Goal: Task Accomplishment & Management: Use online tool/utility

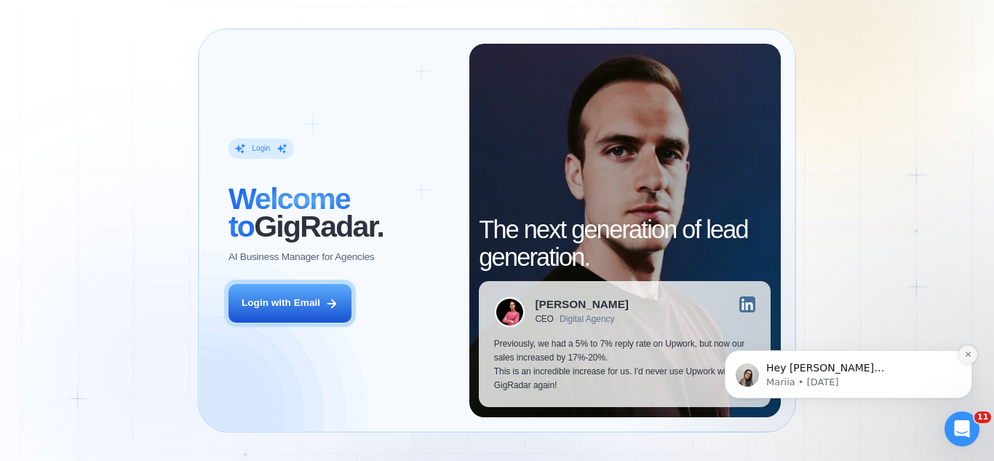
click at [964, 359] on button "Dismiss notification" at bounding box center [967, 354] width 19 height 19
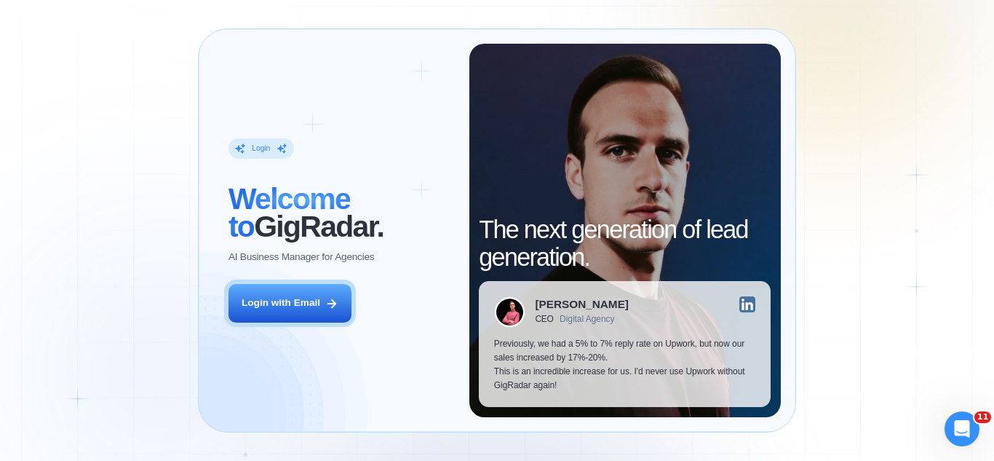
click at [274, 290] on button "Login with Email" at bounding box center [289, 303] width 123 height 39
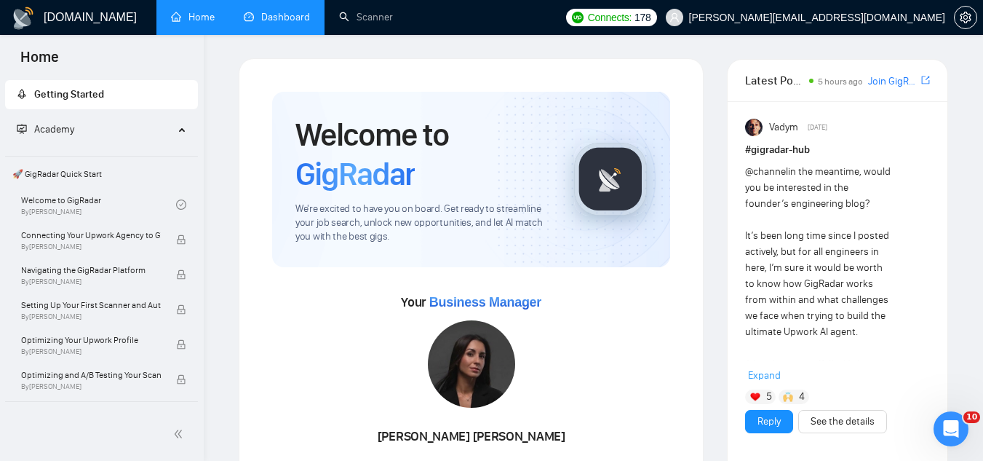
click at [268, 16] on link "Dashboard" at bounding box center [277, 17] width 66 height 12
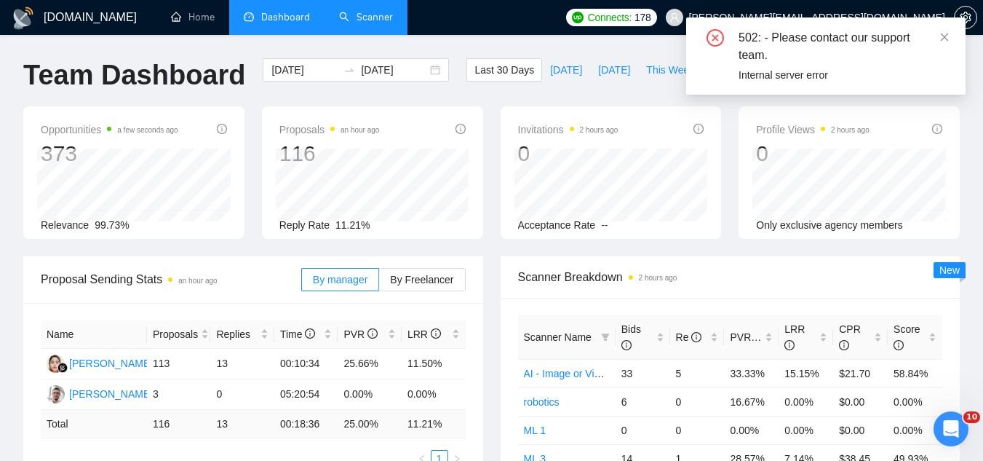
click at [356, 11] on link "Scanner" at bounding box center [366, 17] width 54 height 12
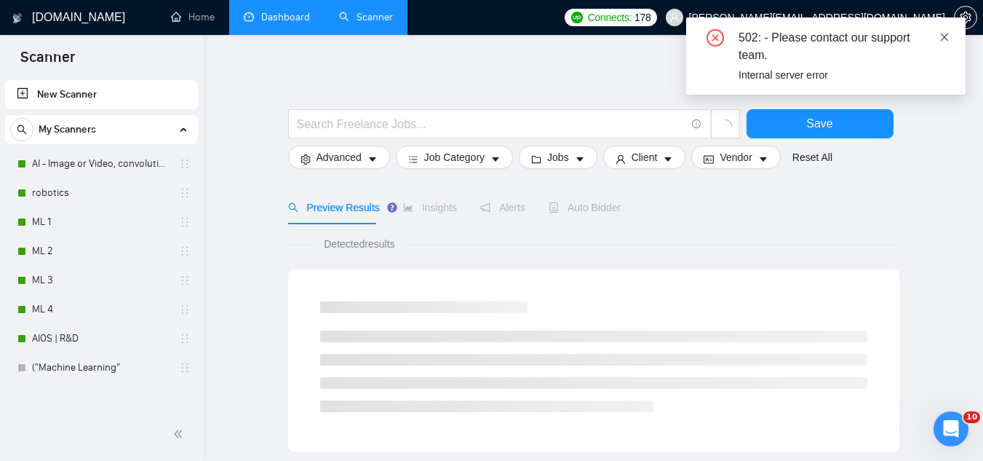
click at [947, 33] on icon "close" at bounding box center [944, 37] width 10 height 10
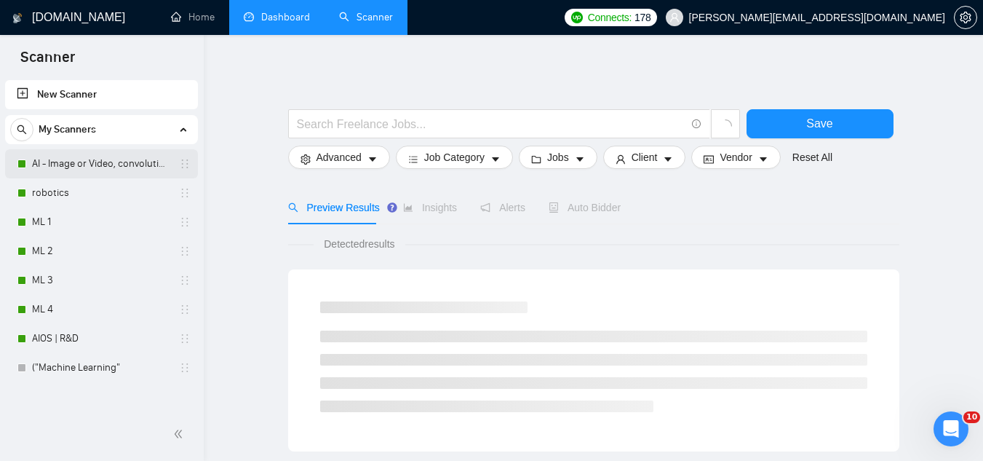
click at [127, 157] on link "AI - Image or Video, convolutional" at bounding box center [101, 163] width 138 height 29
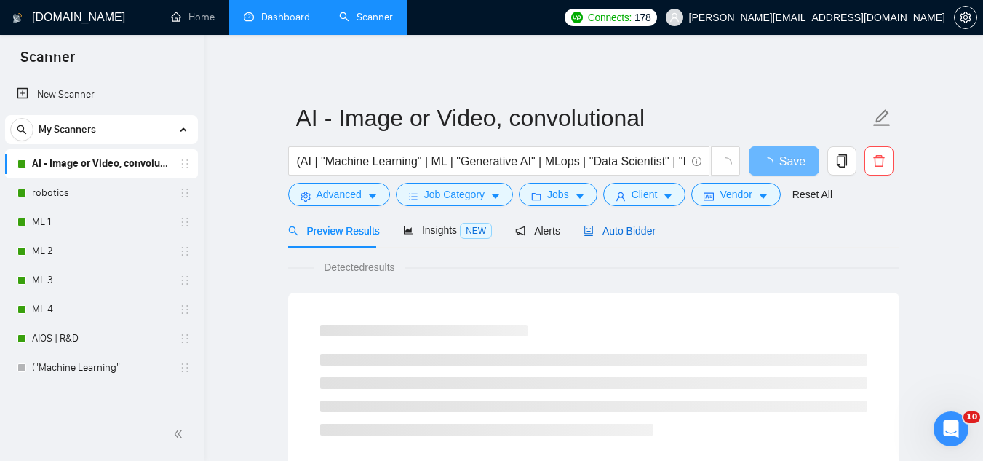
click at [627, 231] on span "Auto Bidder" at bounding box center [620, 231] width 72 height 12
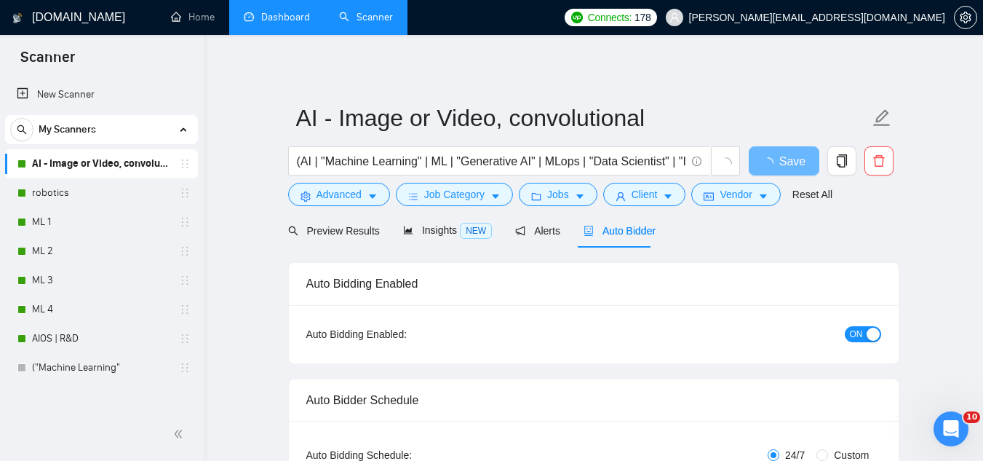
checkbox input "true"
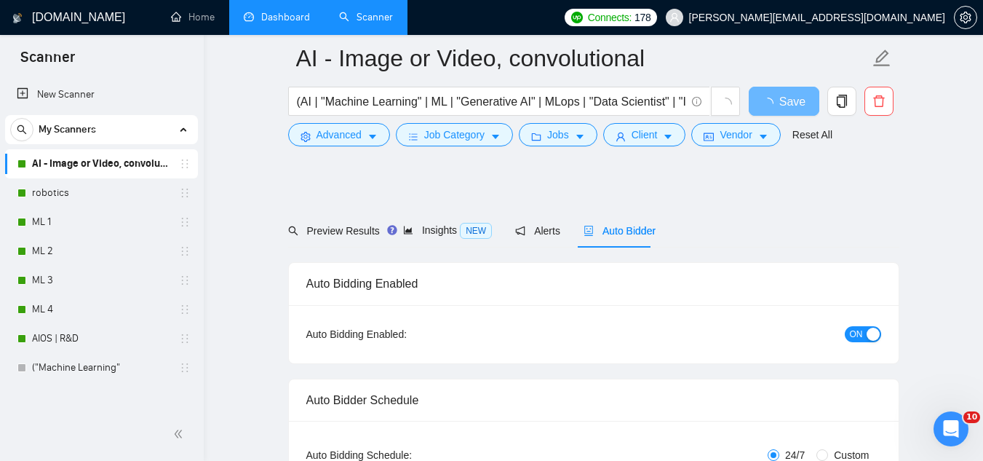
scroll to position [146, 0]
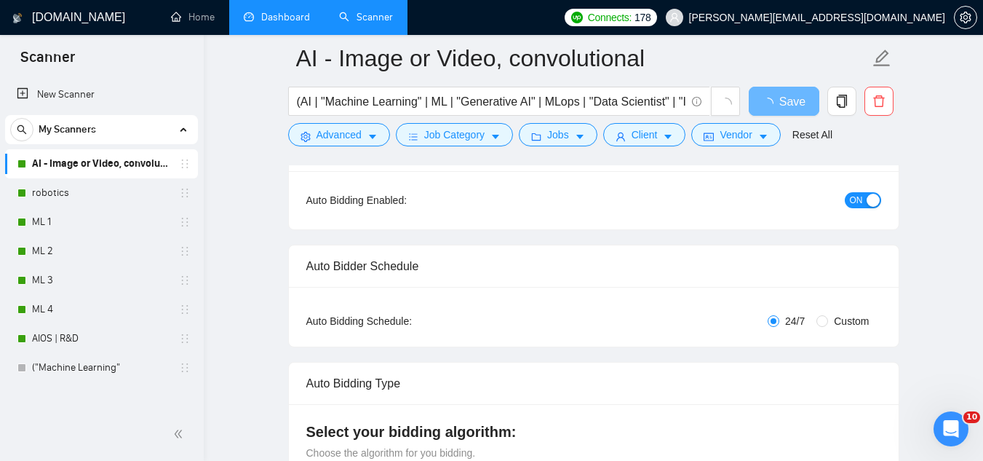
click at [861, 188] on div "ON" at bounding box center [784, 199] width 191 height 23
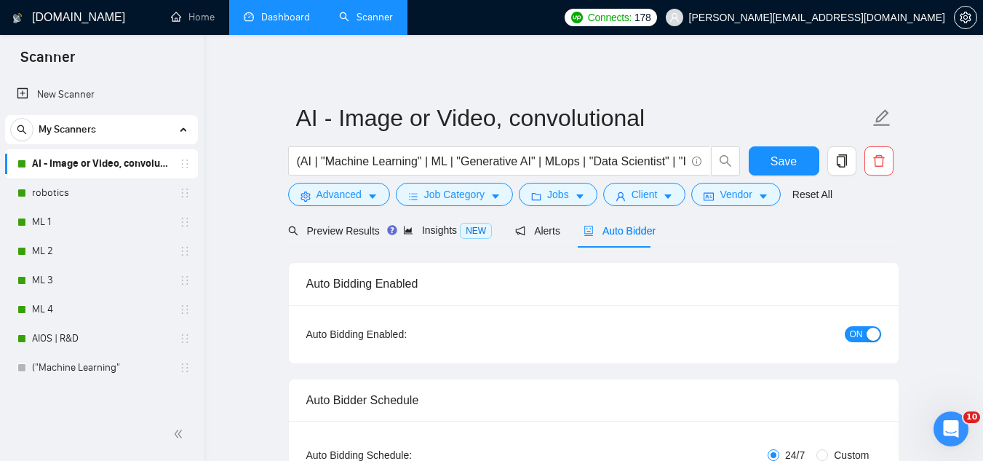
click at [872, 335] on div "button" at bounding box center [873, 333] width 13 height 13
click at [775, 161] on span "Save" at bounding box center [784, 161] width 26 height 18
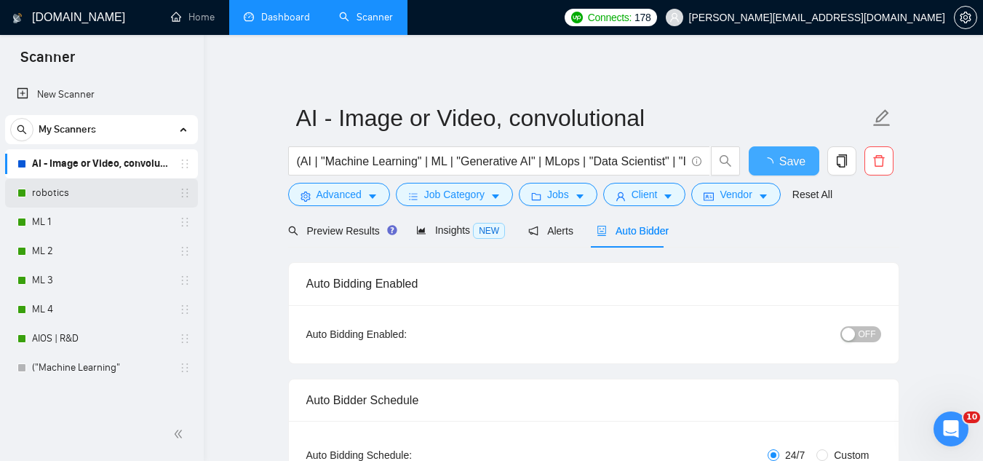
checkbox input "true"
drag, startPoint x: 108, startPoint y: 191, endPoint x: 421, endPoint y: 364, distance: 357.6
click at [108, 191] on link "robotics" at bounding box center [101, 192] width 138 height 29
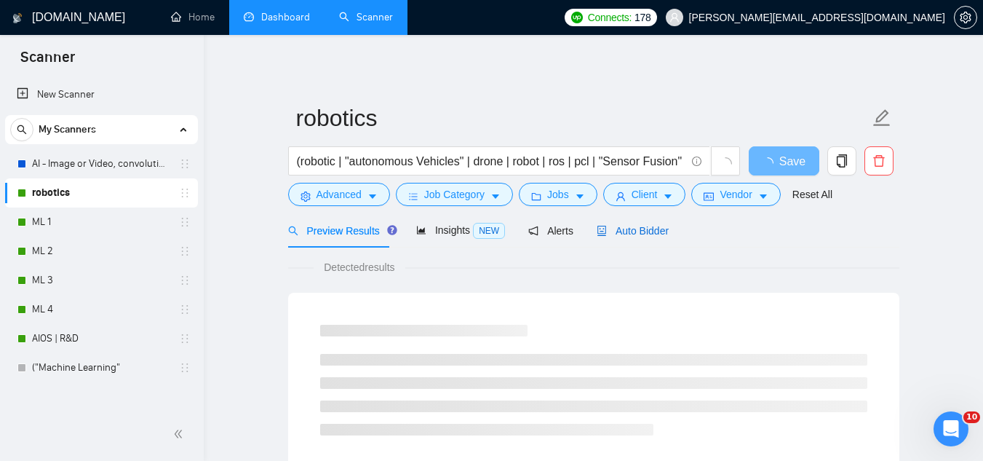
click at [634, 228] on span "Auto Bidder" at bounding box center [633, 231] width 72 height 12
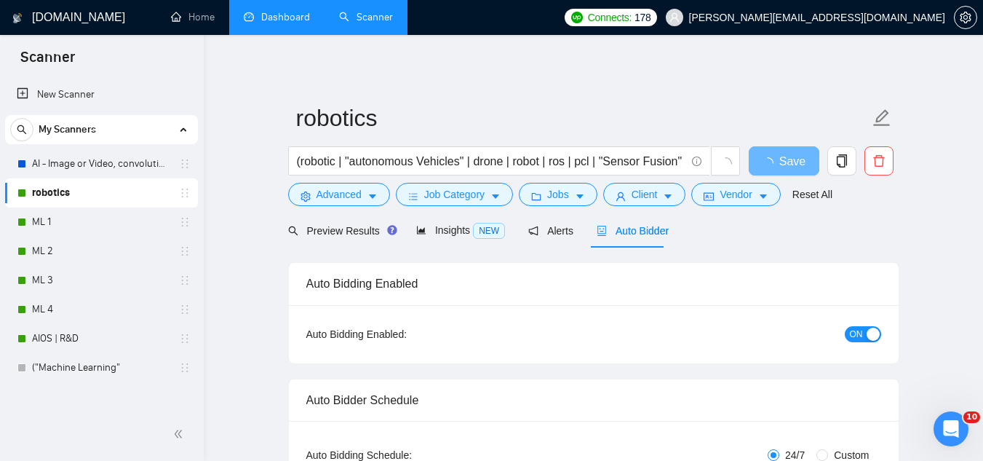
click at [862, 338] on span "ON" at bounding box center [856, 334] width 13 height 16
click at [811, 168] on button "Save" at bounding box center [784, 160] width 71 height 29
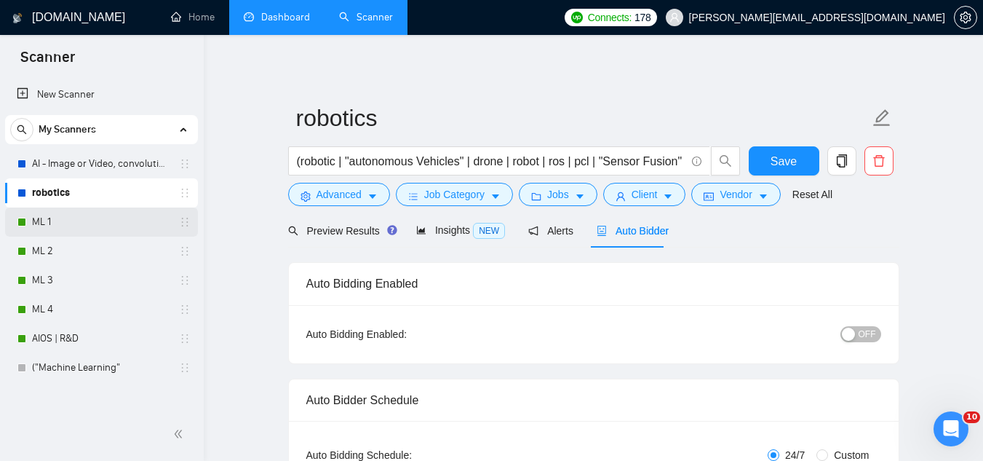
click at [73, 219] on link "ML 1" at bounding box center [101, 221] width 138 height 29
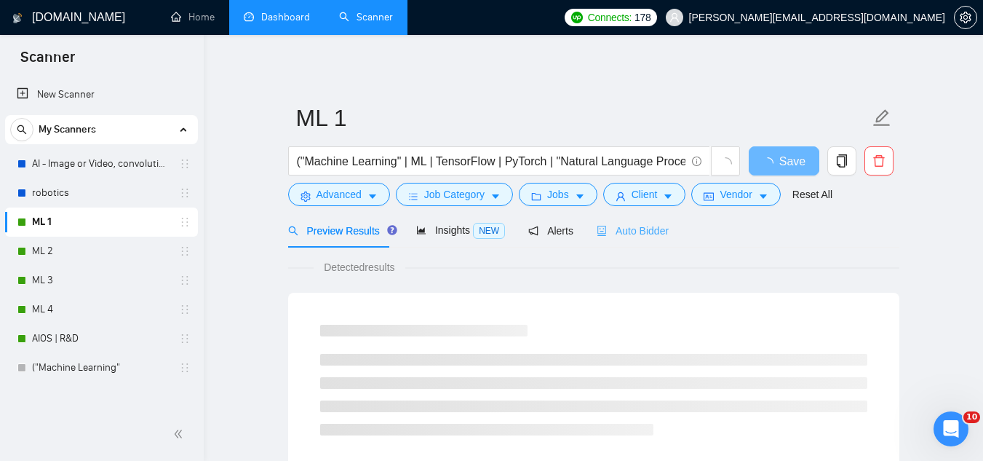
click at [635, 239] on div "Auto Bidder" at bounding box center [633, 230] width 72 height 34
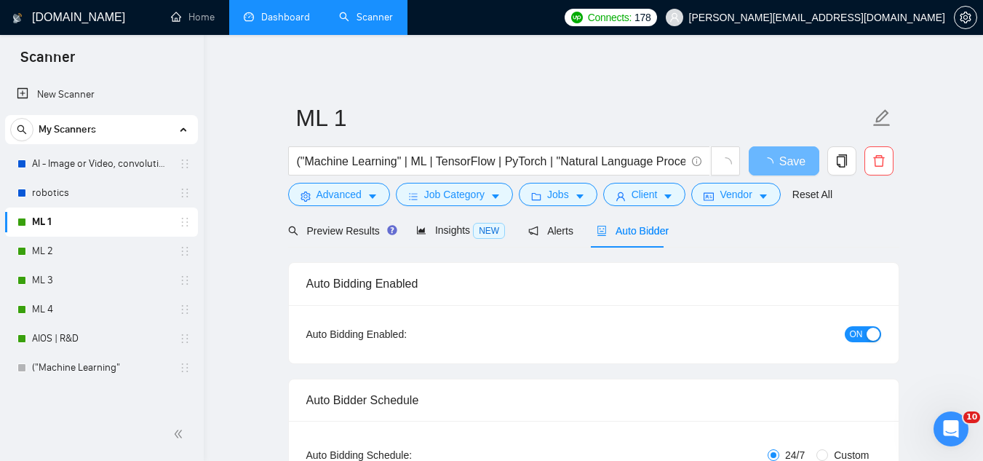
click at [863, 339] on button "ON" at bounding box center [863, 334] width 36 height 16
click at [806, 169] on button "Save" at bounding box center [784, 160] width 71 height 29
click at [55, 257] on link "ML 2" at bounding box center [101, 250] width 138 height 29
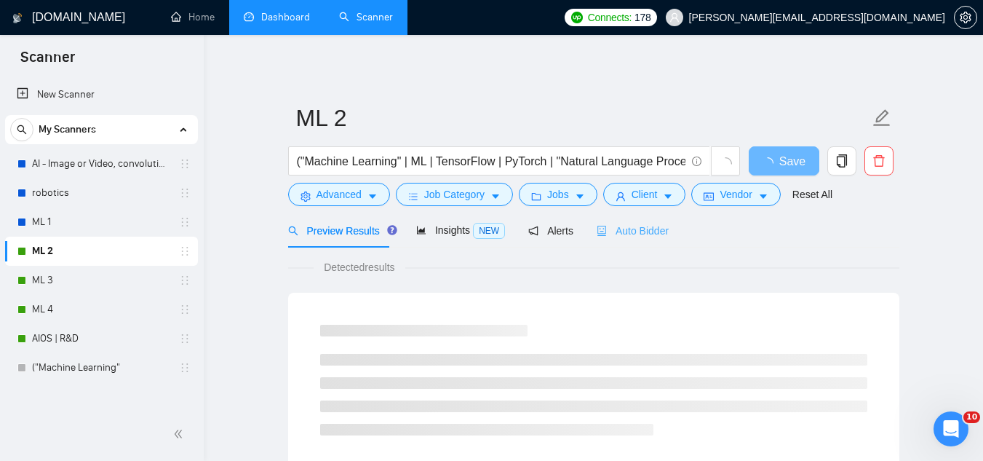
click at [616, 241] on div "Auto Bidder" at bounding box center [633, 230] width 72 height 34
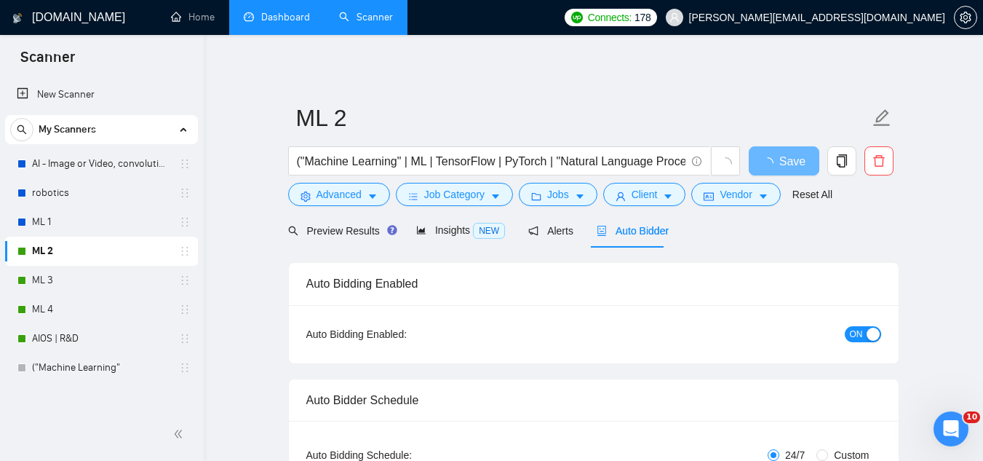
checkbox input "true"
click at [867, 333] on div "button" at bounding box center [873, 333] width 13 height 13
click at [799, 151] on button "Save" at bounding box center [784, 160] width 71 height 29
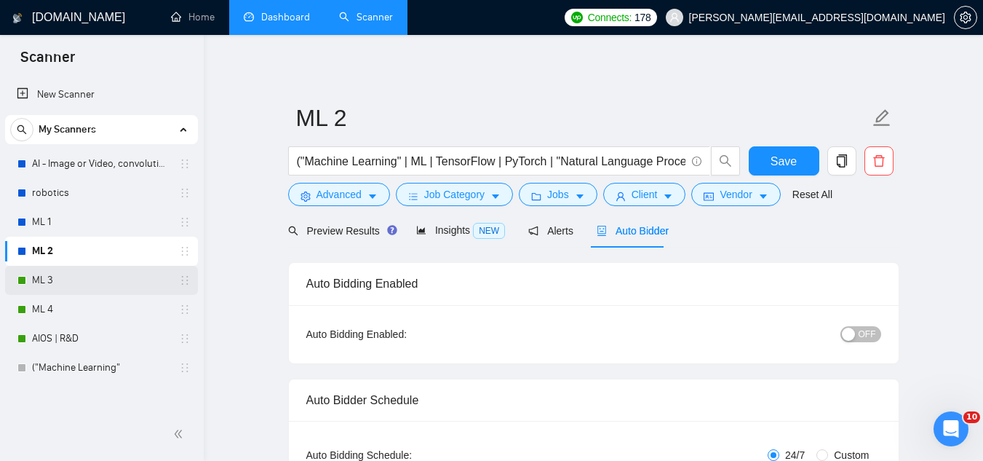
click at [134, 280] on link "ML 3" at bounding box center [101, 280] width 138 height 29
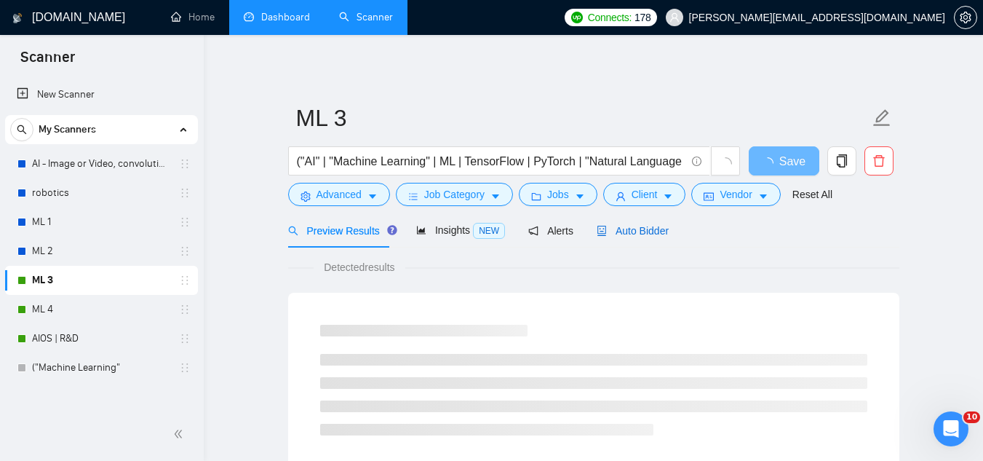
click at [639, 234] on span "Auto Bidder" at bounding box center [633, 231] width 72 height 12
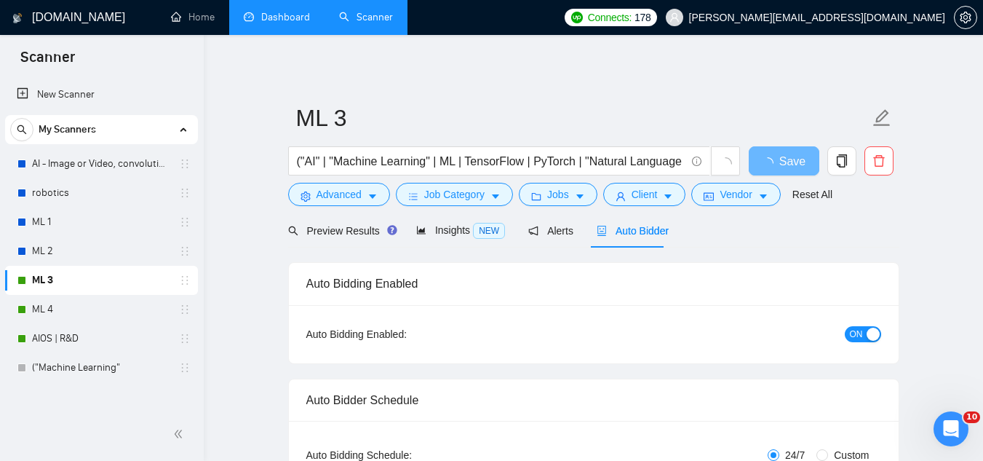
click at [859, 332] on span "ON" at bounding box center [856, 334] width 13 height 16
click at [757, 163] on button "Save" at bounding box center [784, 160] width 71 height 29
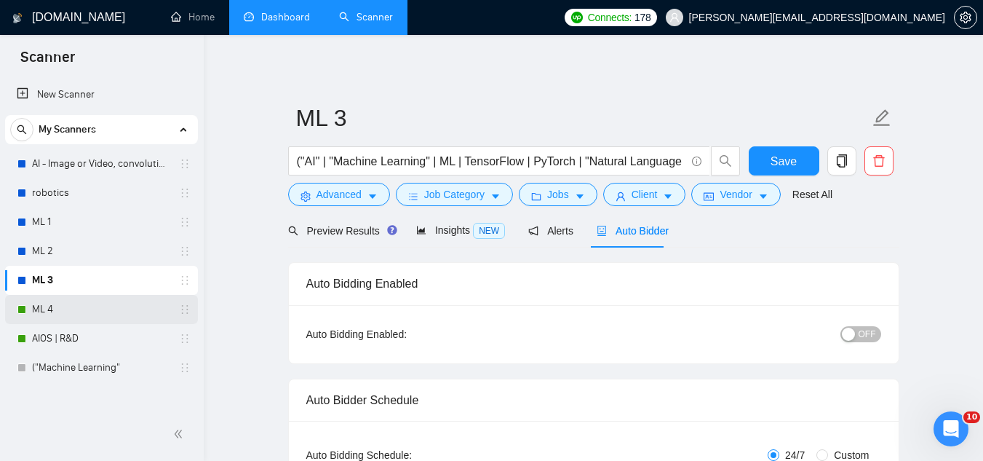
click at [122, 305] on link "ML 4" at bounding box center [101, 309] width 138 height 29
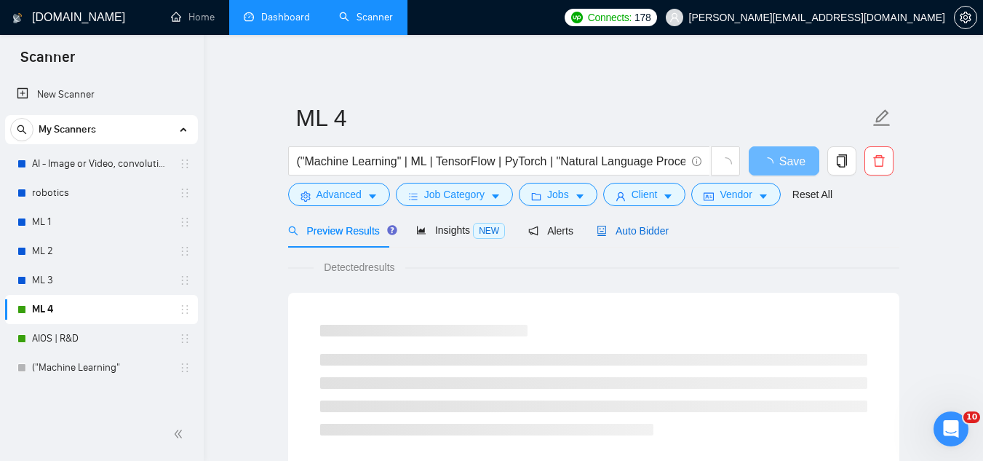
click at [602, 236] on span "Auto Bidder" at bounding box center [633, 231] width 72 height 12
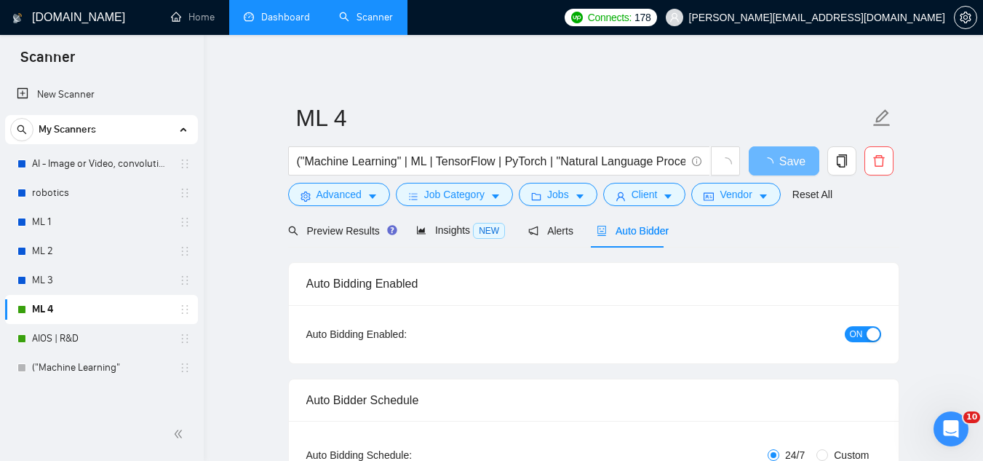
click at [861, 331] on span "ON" at bounding box center [856, 334] width 13 height 16
click at [771, 155] on span "Save" at bounding box center [784, 161] width 26 height 18
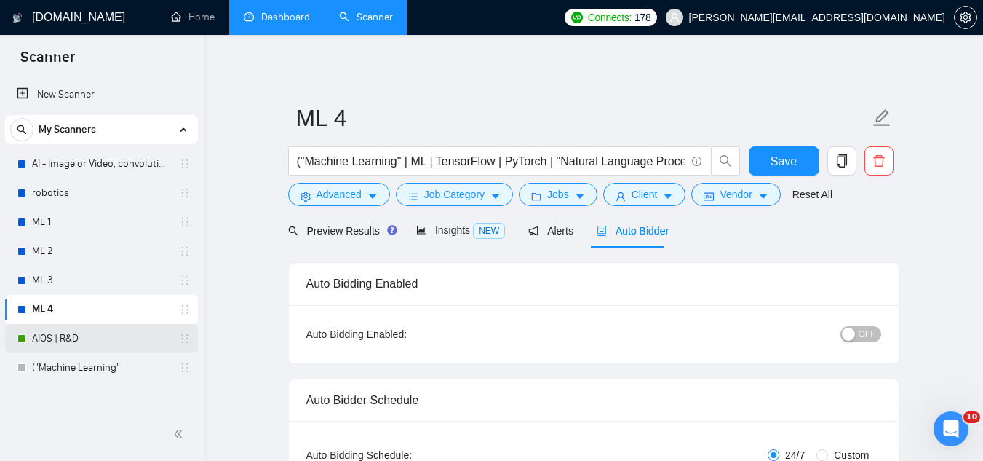
click at [132, 335] on link "AIOS | R&D" at bounding box center [101, 338] width 138 height 29
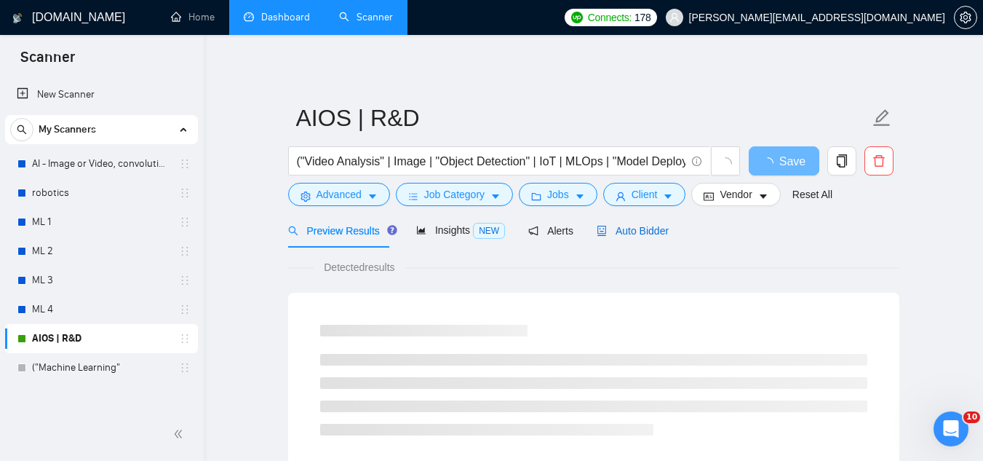
click at [621, 236] on span "Auto Bidder" at bounding box center [633, 231] width 72 height 12
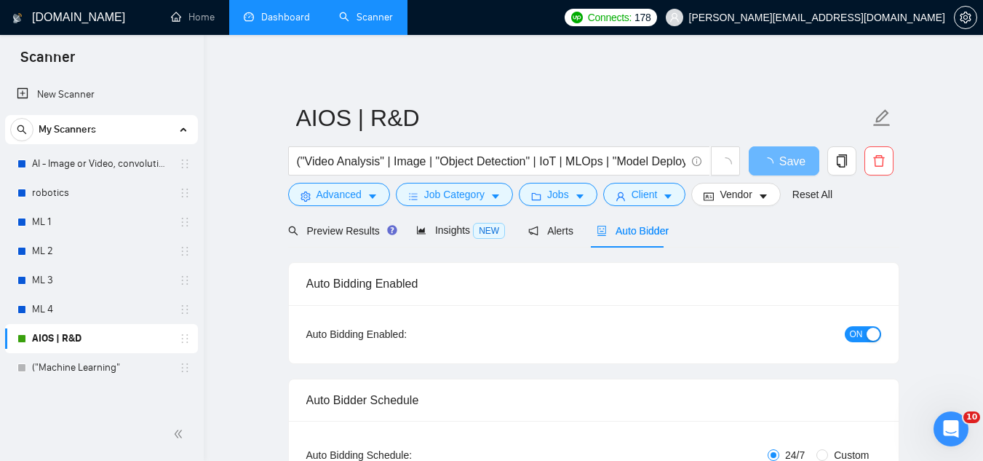
click at [860, 332] on span "ON" at bounding box center [856, 334] width 13 height 16
click at [784, 167] on span "Save" at bounding box center [784, 161] width 26 height 18
click at [305, 11] on link "Dashboard" at bounding box center [277, 17] width 66 height 12
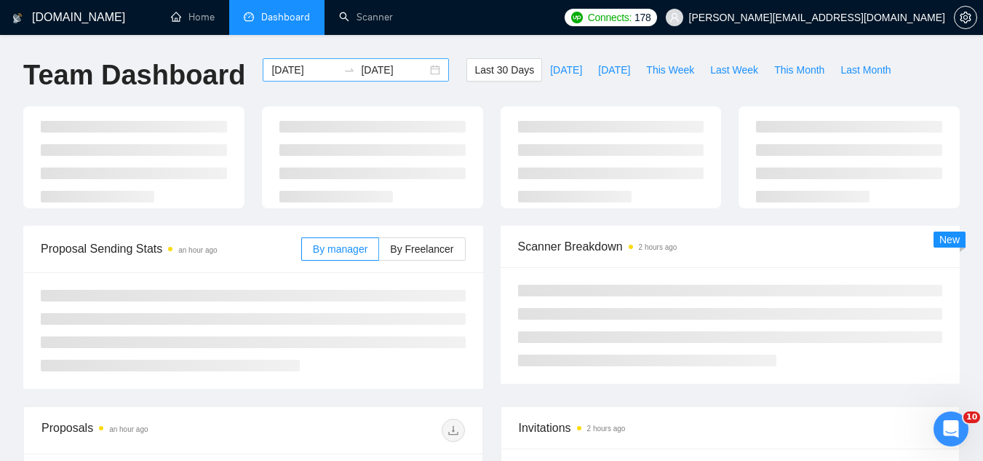
click at [299, 66] on input "[DATE]" at bounding box center [304, 70] width 66 height 16
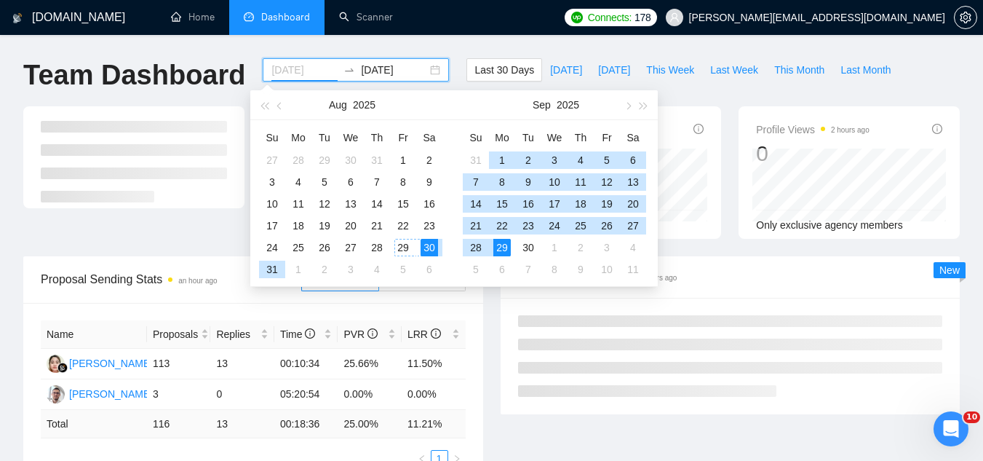
type input "[DATE]"
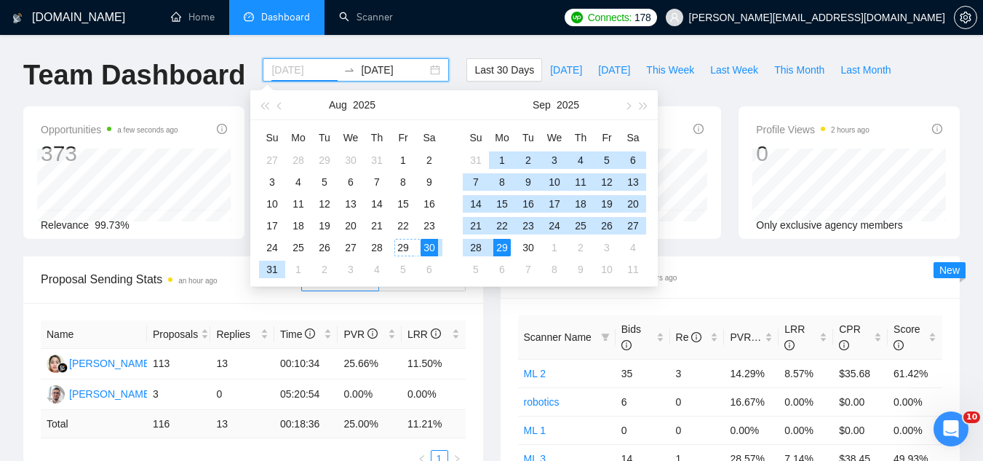
click at [410, 250] on div "29" at bounding box center [402, 247] width 17 height 17
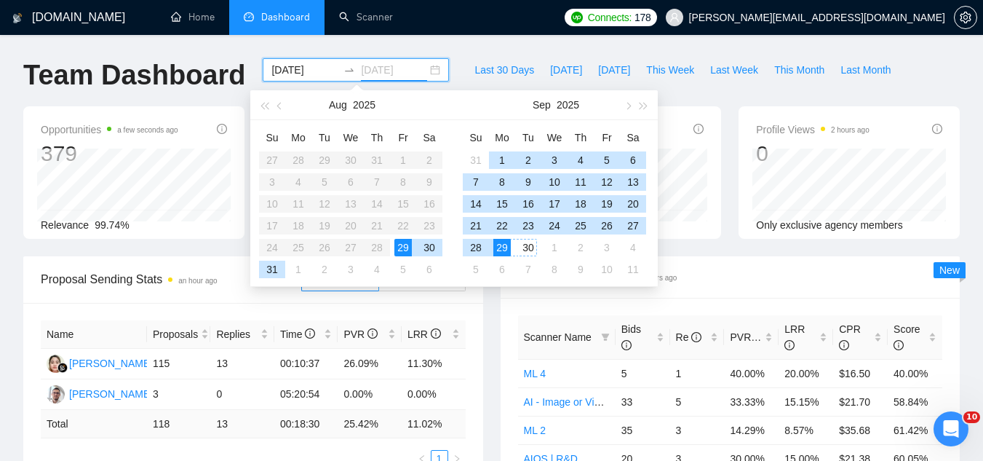
type input "[DATE]"
click at [502, 245] on div "29" at bounding box center [501, 247] width 17 height 17
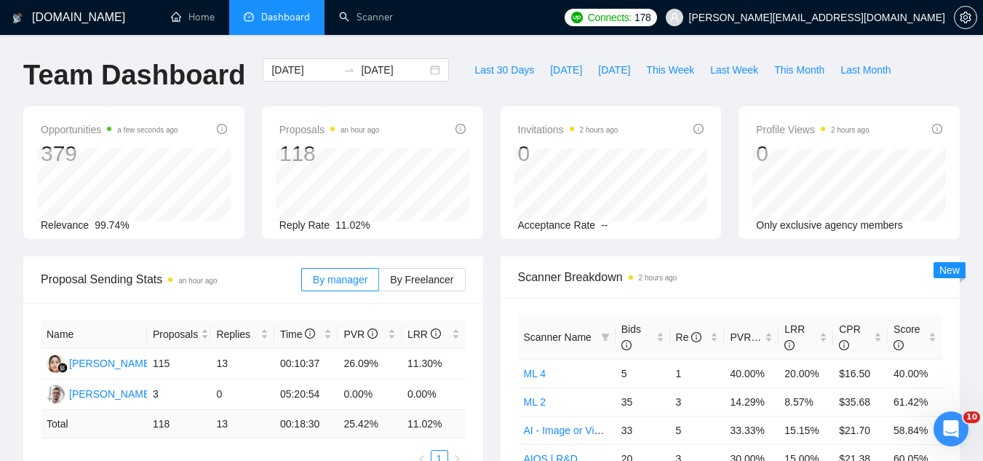
click at [290, 68] on input "[DATE]" at bounding box center [304, 70] width 66 height 16
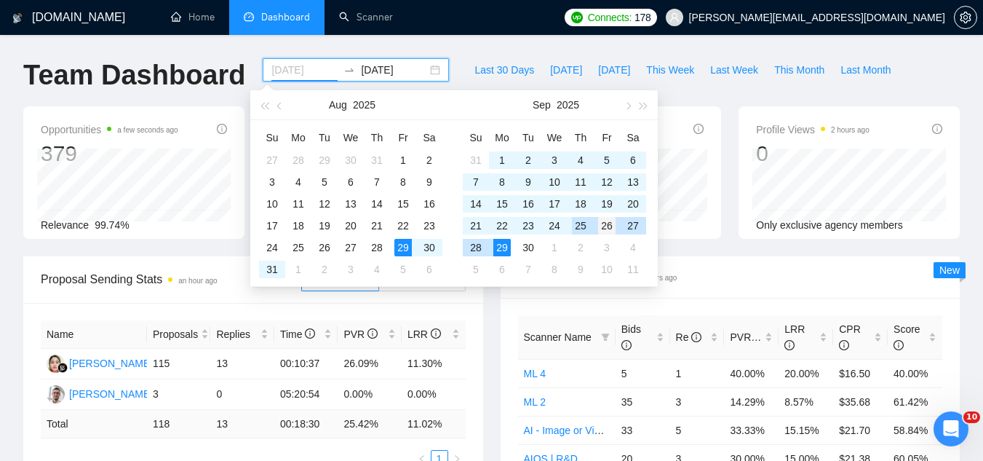
type input "[DATE]"
click at [605, 222] on div "26" at bounding box center [606, 225] width 17 height 17
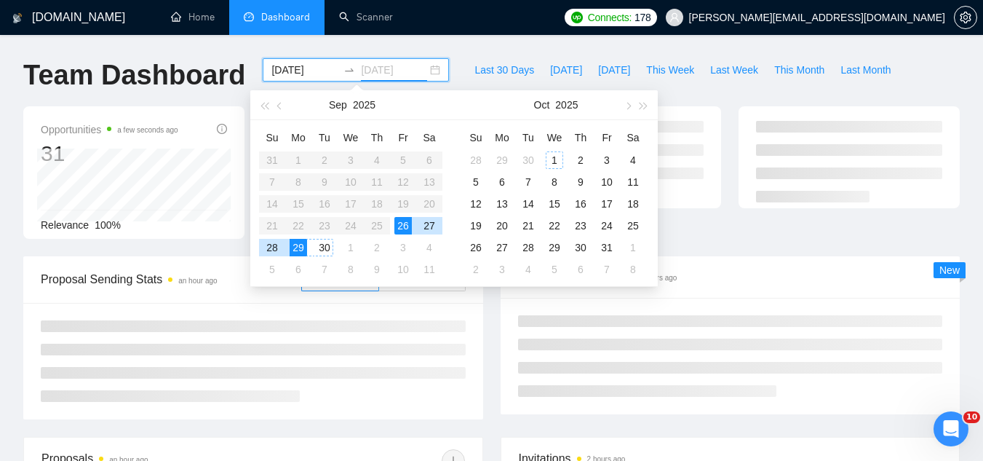
type input "[DATE]"
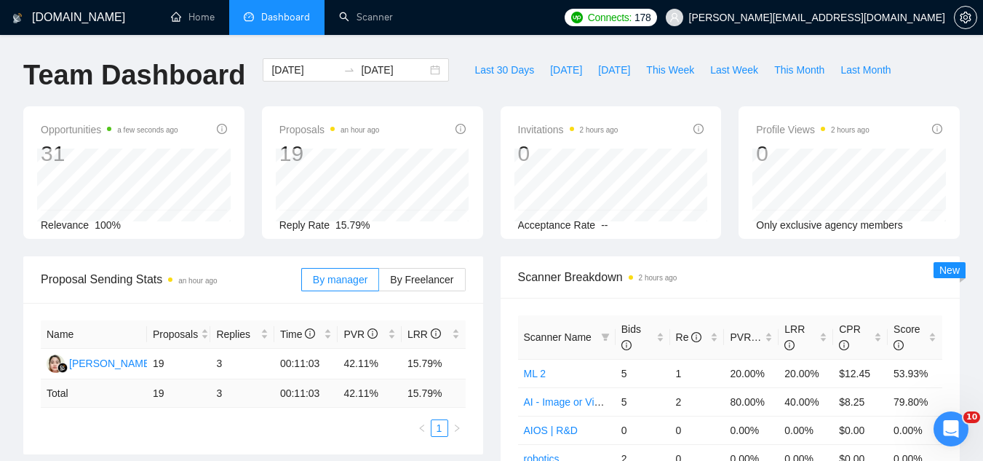
click at [244, 157] on div "Opportunities a few seconds ago 31 Relevance 100% Proposals an hour ago 19 [DAT…" at bounding box center [492, 181] width 954 height 150
